Goal: Navigation & Orientation: Find specific page/section

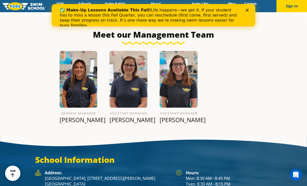
scroll to position [578, 0]
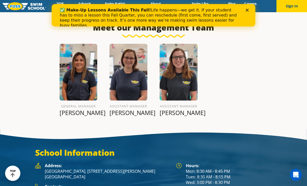
click at [247, 11] on icon "Close" at bounding box center [246, 10] width 3 height 3
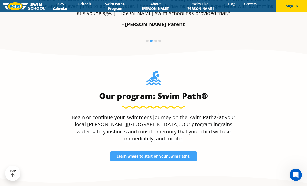
scroll to position [349, 0]
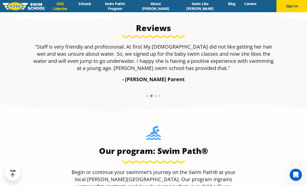
click at [74, 7] on link "2025 Calendar" at bounding box center [60, 6] width 28 height 10
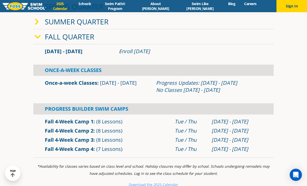
scroll to position [127, 0]
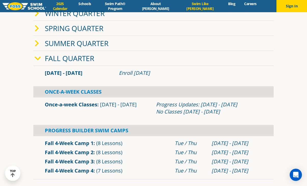
click at [198, 7] on link "Swim Like [PERSON_NAME]" at bounding box center [199, 6] width 47 height 10
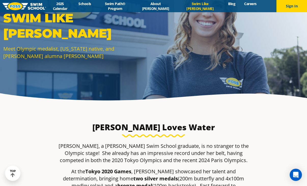
scroll to position [25, 0]
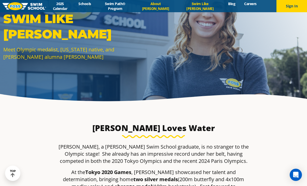
click at [170, 7] on link "About [PERSON_NAME]" at bounding box center [155, 6] width 41 height 10
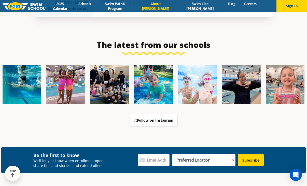
scroll to position [1189, 0]
click at [27, 5] on img at bounding box center [25, 6] width 44 height 8
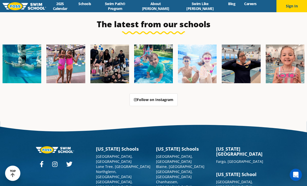
scroll to position [1279, 0]
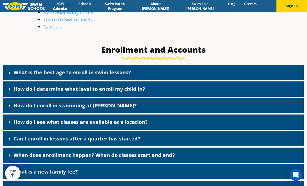
scroll to position [204, 0]
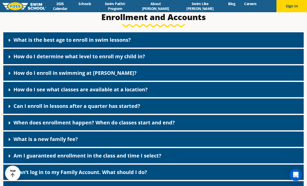
click at [9, 41] on icon at bounding box center [10, 40] width 2 height 3
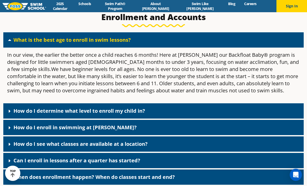
click at [10, 40] on icon at bounding box center [9, 40] width 3 height 2
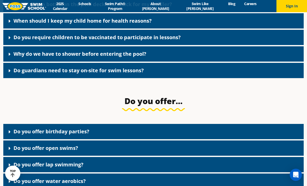
scroll to position [814, 0]
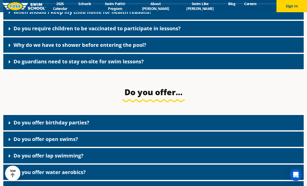
click at [9, 125] on icon at bounding box center [10, 123] width 2 height 3
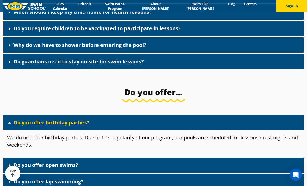
click at [9, 124] on icon at bounding box center [9, 123] width 3 height 2
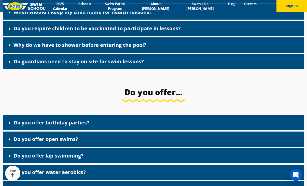
click at [10, 142] on icon at bounding box center [9, 139] width 5 height 5
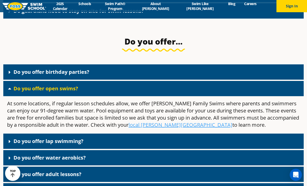
scroll to position [865, 0]
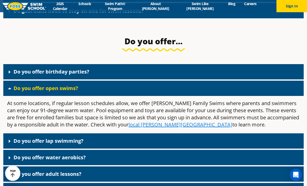
click at [132, 128] on u "local Foss Swim School" at bounding box center [180, 124] width 104 height 7
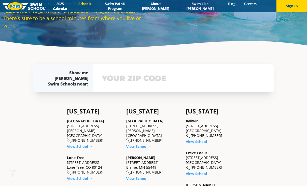
scroll to position [102, 0]
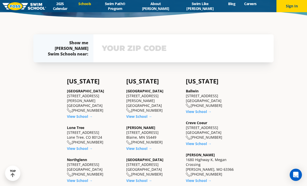
click at [118, 56] on input "text" at bounding box center [183, 48] width 166 height 15
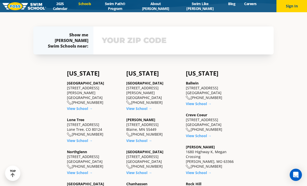
scroll to position [118, 0]
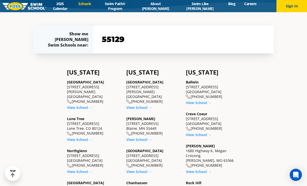
type input "55129"
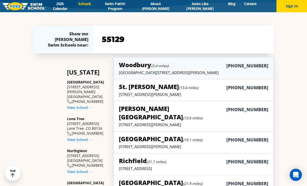
click at [139, 67] on h5 "Woodbury (3.4 miles)" at bounding box center [144, 65] width 50 height 8
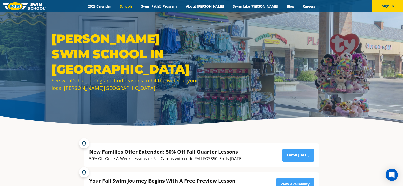
click at [137, 6] on link "Schools" at bounding box center [125, 6] width 21 height 5
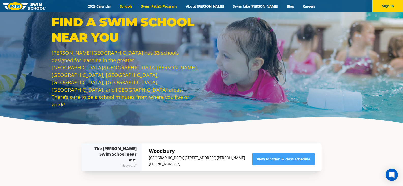
click at [166, 7] on link "Swim Path® Program" at bounding box center [159, 6] width 45 height 5
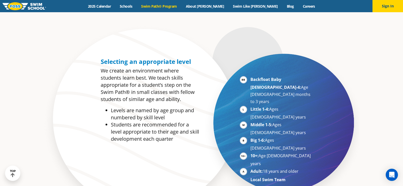
scroll to position [280, 0]
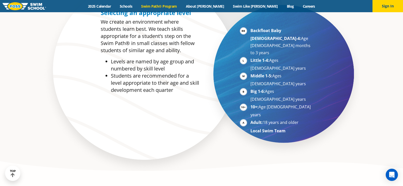
drag, startPoint x: 283, startPoint y: 81, endPoint x: 278, endPoint y: 84, distance: 6.6
click at [284, 119] on li "Adult: 18 years and older" at bounding box center [282, 123] width 62 height 8
click at [264, 128] on strong "Local Swim Team" at bounding box center [268, 131] width 35 height 6
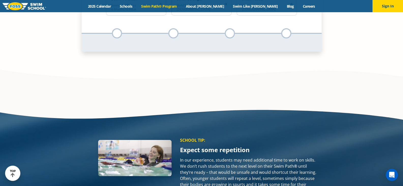
scroll to position [0, 0]
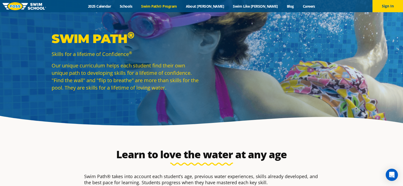
click at [268, 93] on div "Swim Path ® Skills for a lifetime of Confidence ® Our unique curriculum helps e…" at bounding box center [201, 65] width 305 height 68
click at [9, 2] on link at bounding box center [25, 6] width 44 height 12
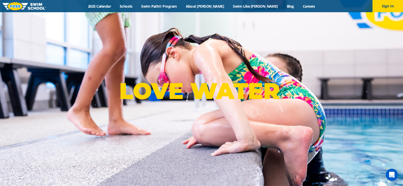
click at [150, 10] on div "Menu 2025 Calendar Schools Swim Path® Program About FOSS Swim Like Regan Blog C…" at bounding box center [201, 6] width 403 height 12
click at [137, 8] on link "Schools" at bounding box center [125, 6] width 21 height 5
